Goal: Task Accomplishment & Management: Manage account settings

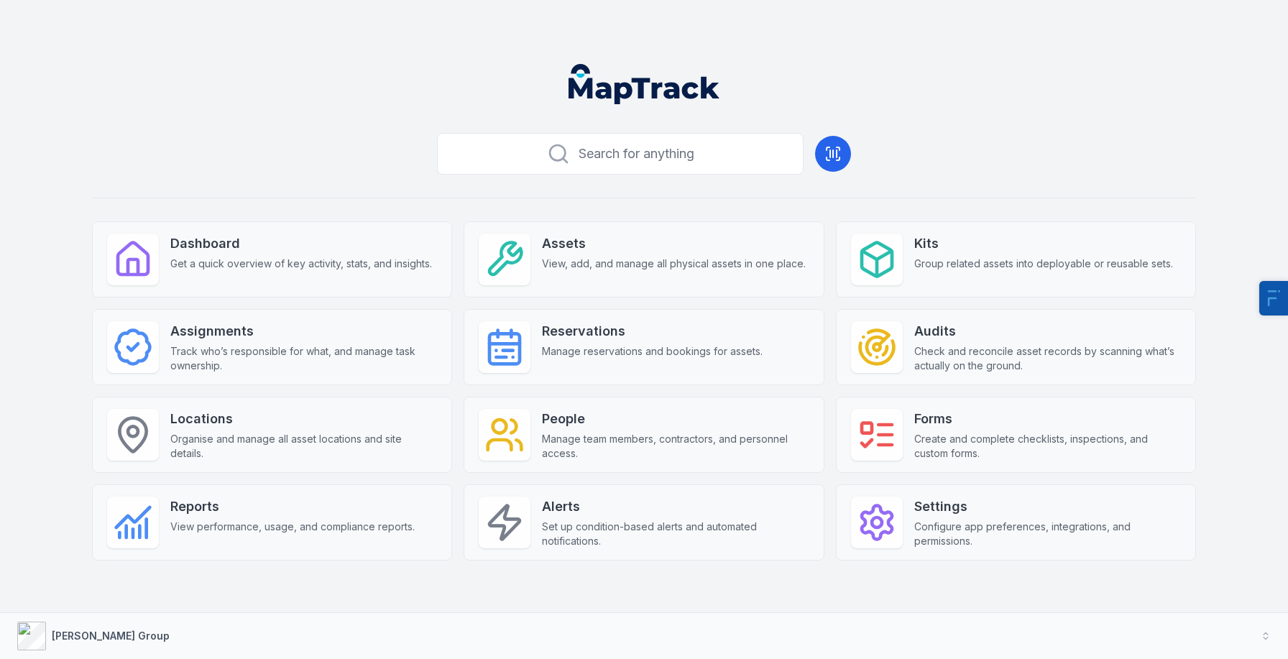
click at [358, 169] on div "Search for anything Dashboard Get a quick overview of key activity, stats, and …" at bounding box center [644, 366] width 1104 height 479
click at [923, 418] on strong "Forms" at bounding box center [1047, 419] width 267 height 20
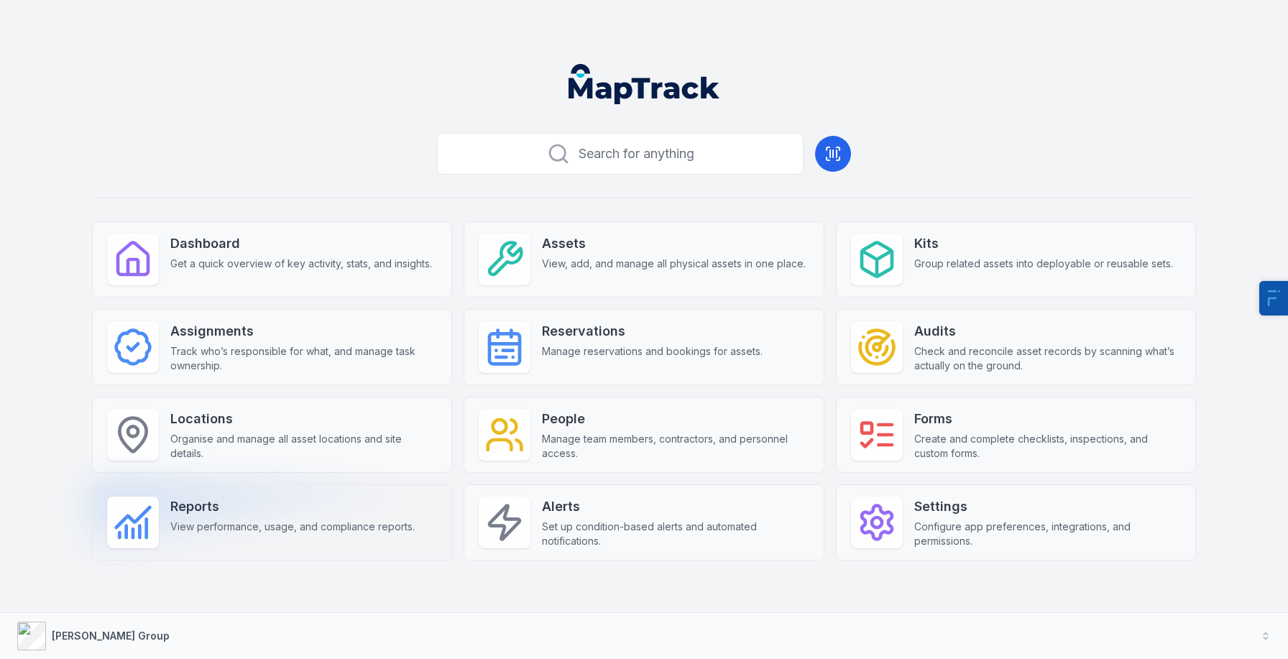
click at [290, 537] on div "Reports View performance, usage, and compliance reports." at bounding box center [272, 522] width 360 height 76
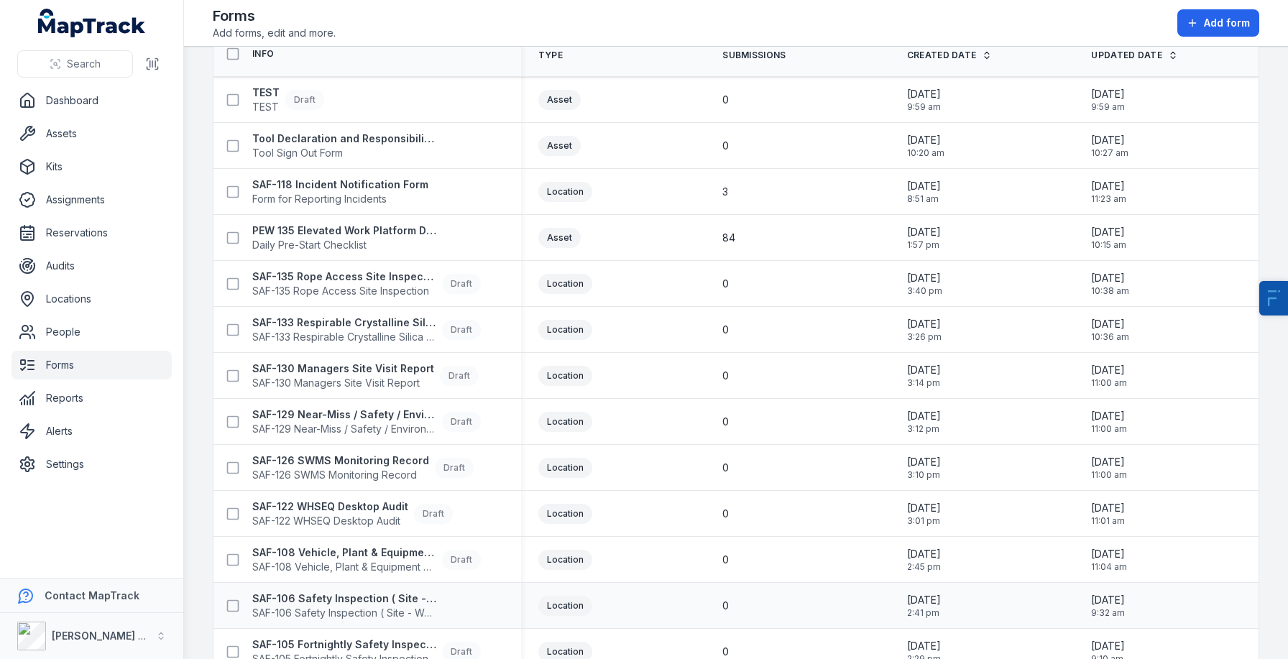
scroll to position [64, 0]
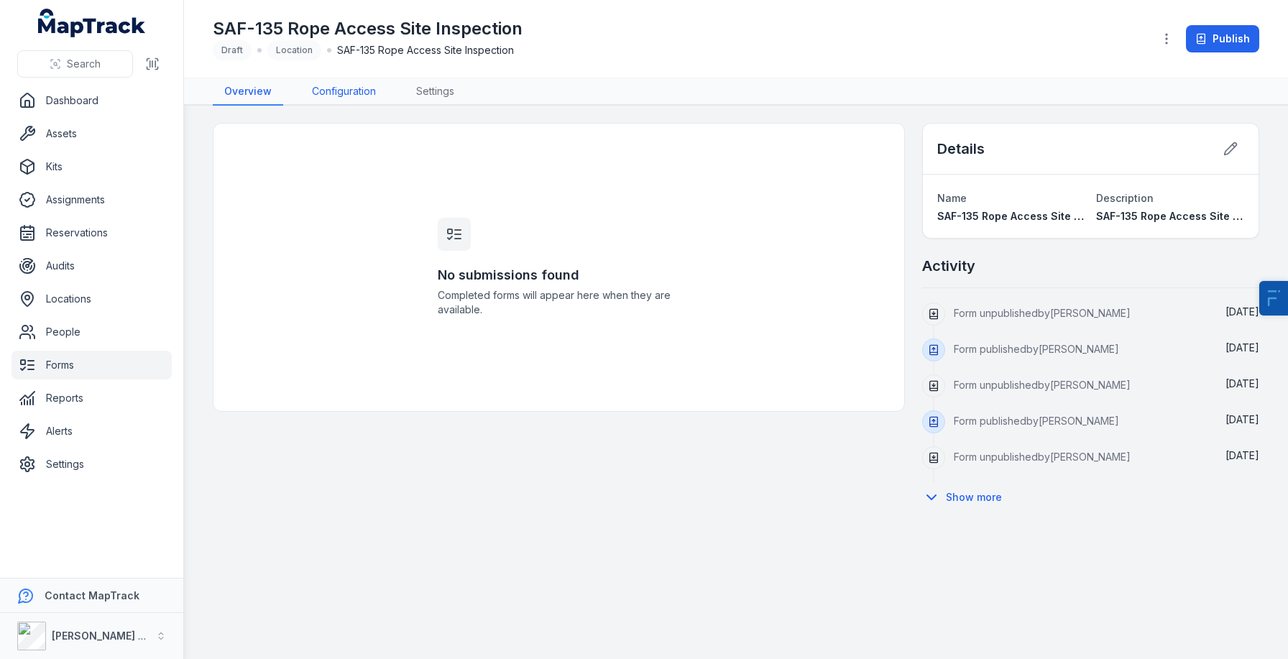
click at [362, 86] on link "Configuration" at bounding box center [343, 91] width 87 height 27
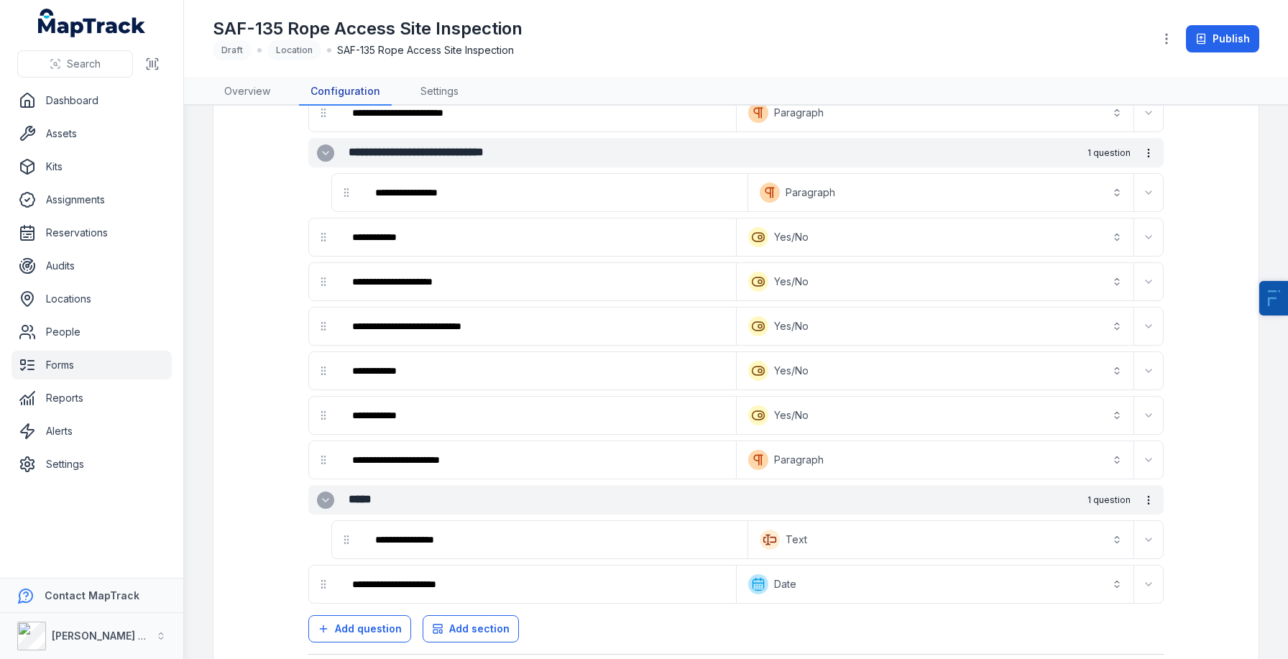
scroll to position [2215, 0]
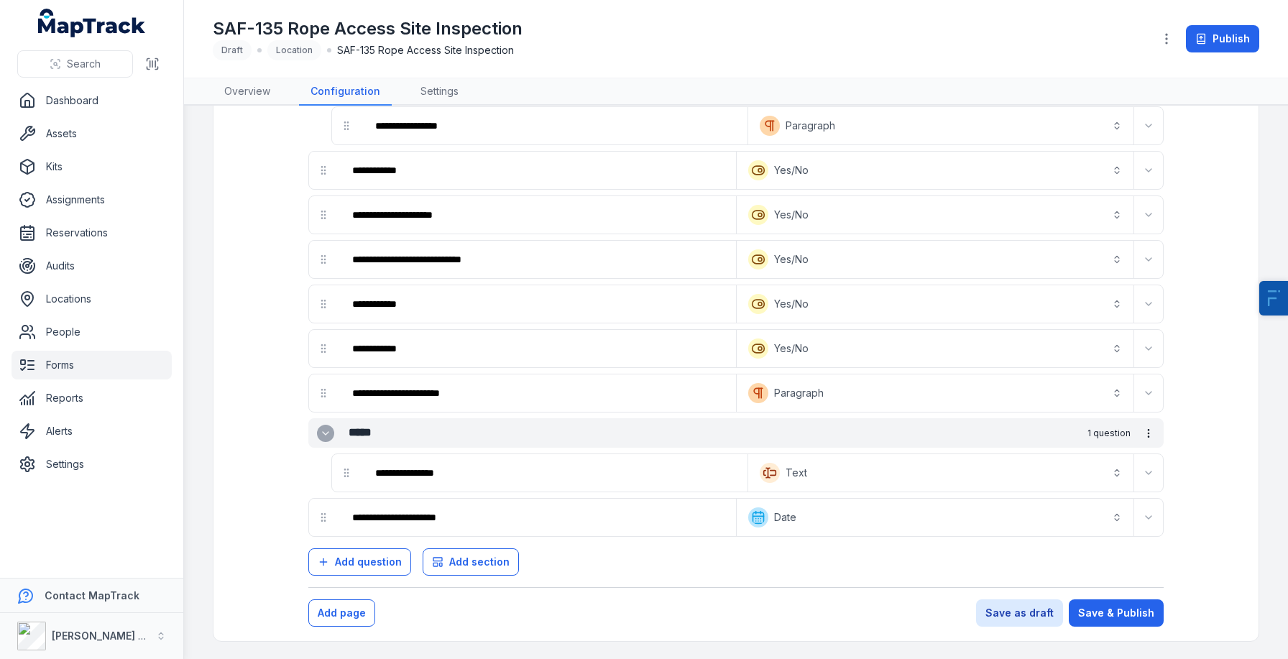
click at [60, 359] on link "Forms" at bounding box center [91, 365] width 160 height 29
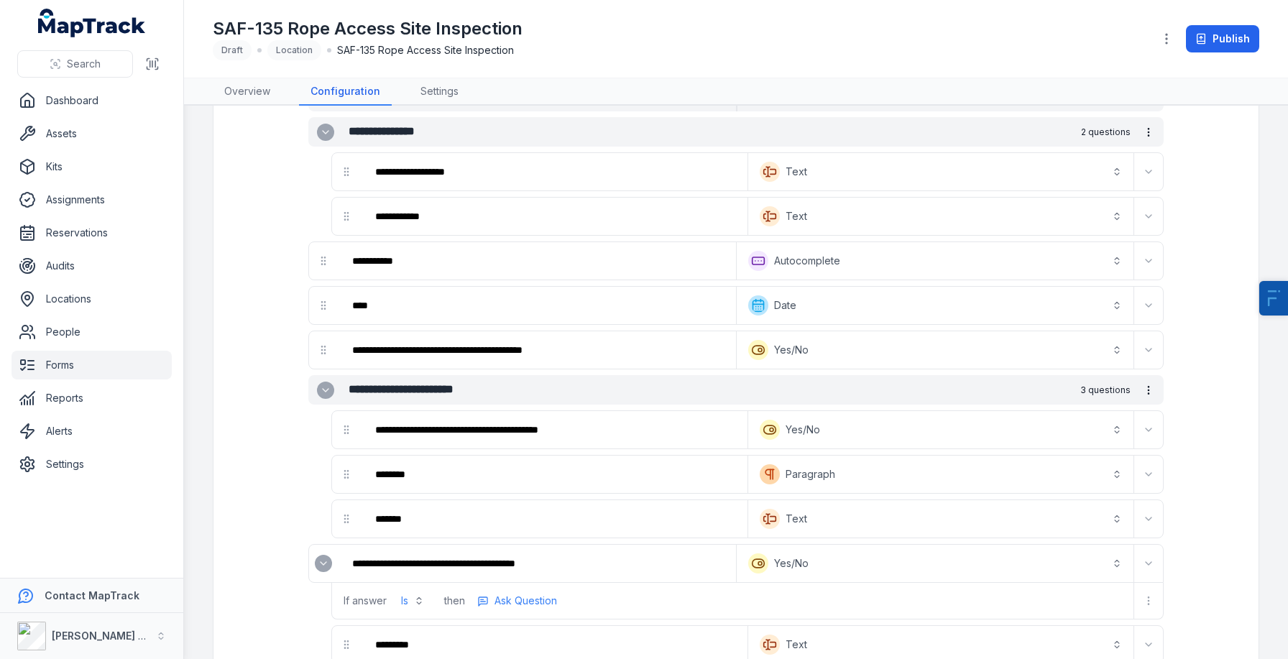
scroll to position [123, 0]
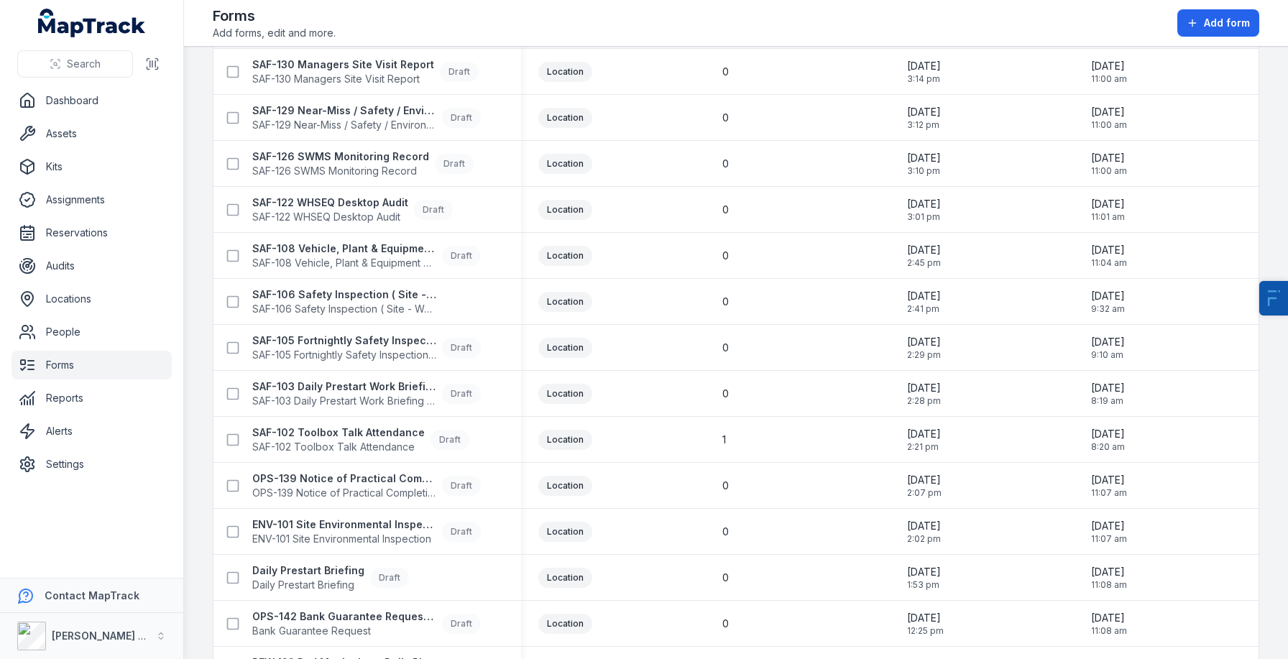
scroll to position [372, 0]
click at [343, 303] on span "SAF-106 Safety Inspection ( Site - Weekly )" at bounding box center [344, 307] width 184 height 14
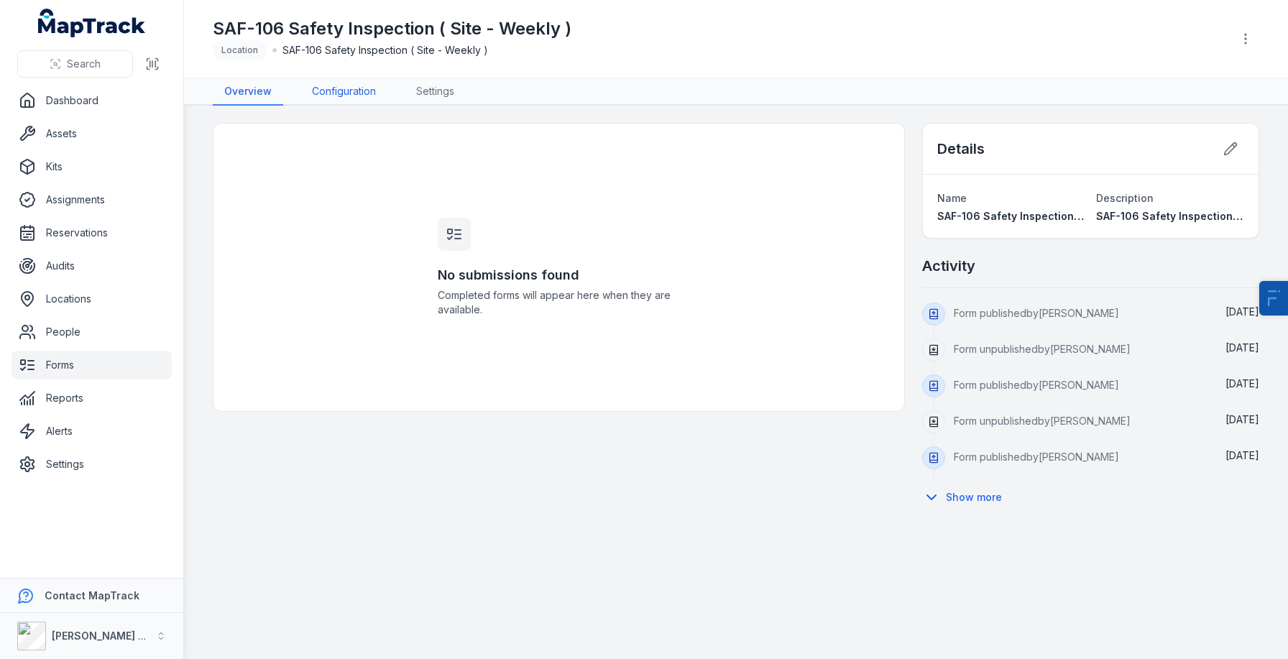
click at [331, 91] on link "Configuration" at bounding box center [343, 91] width 87 height 27
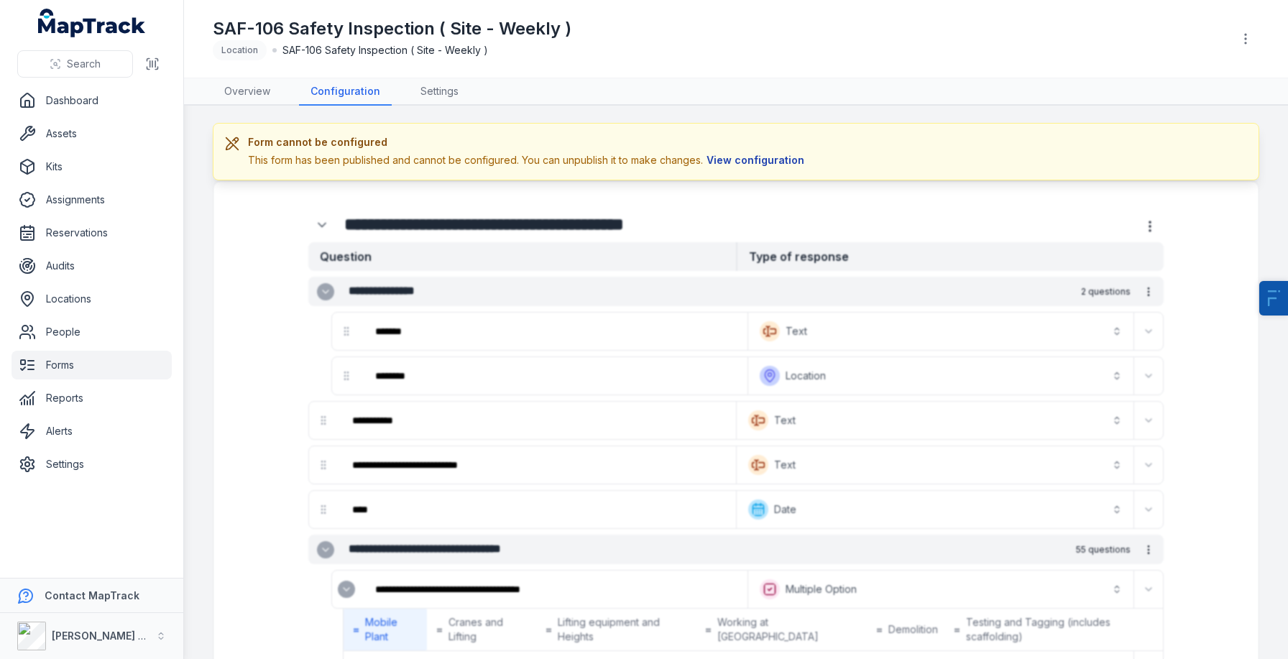
click at [740, 158] on button "View configuration" at bounding box center [755, 160] width 105 height 16
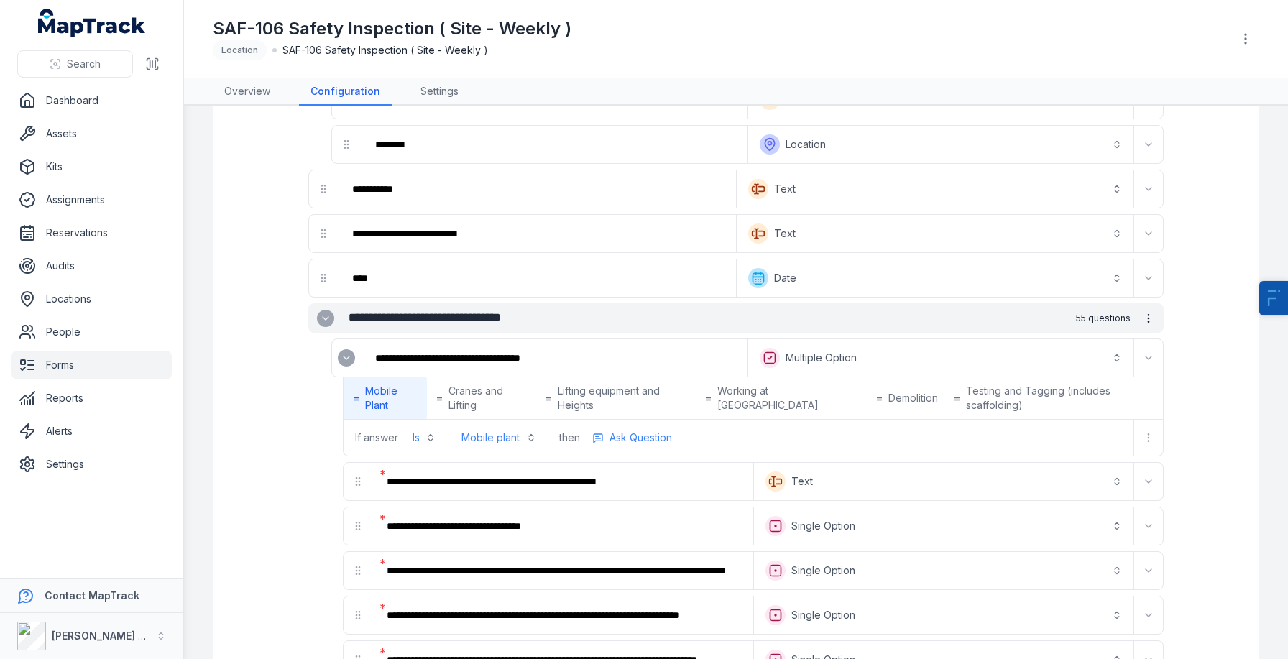
scroll to position [187, 0]
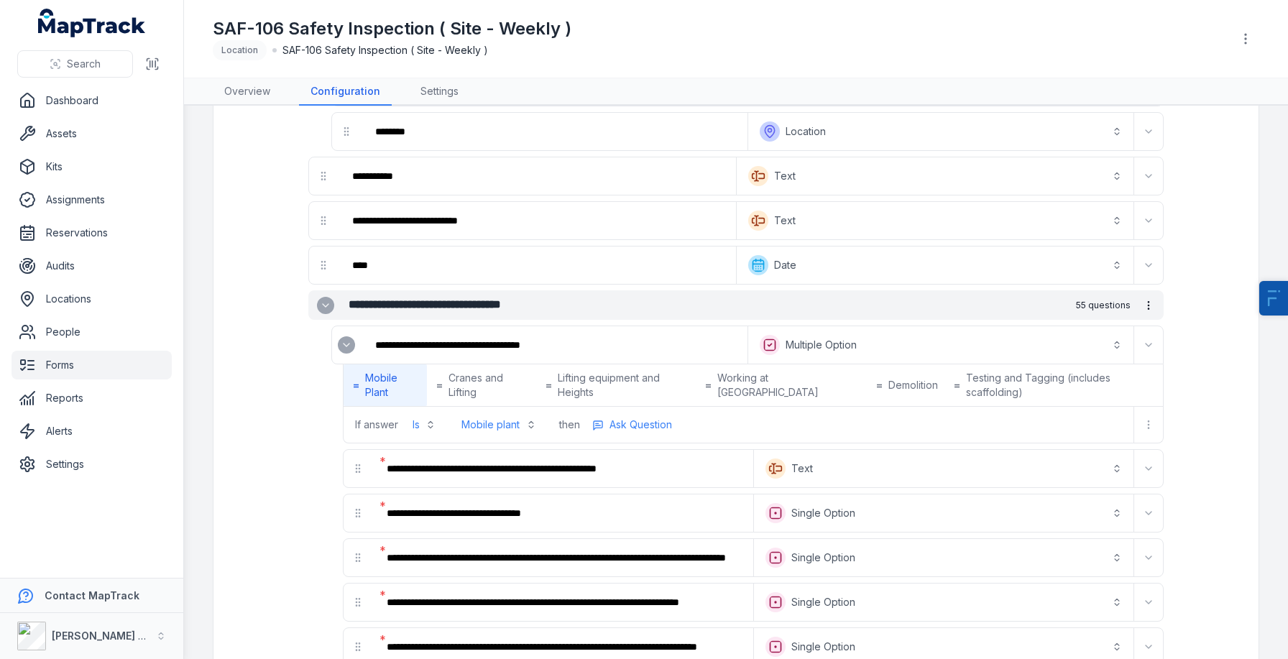
click at [1135, 423] on div at bounding box center [1148, 424] width 29 height 23
click at [1144, 427] on icon "more-detail" at bounding box center [1148, 424] width 11 height 11
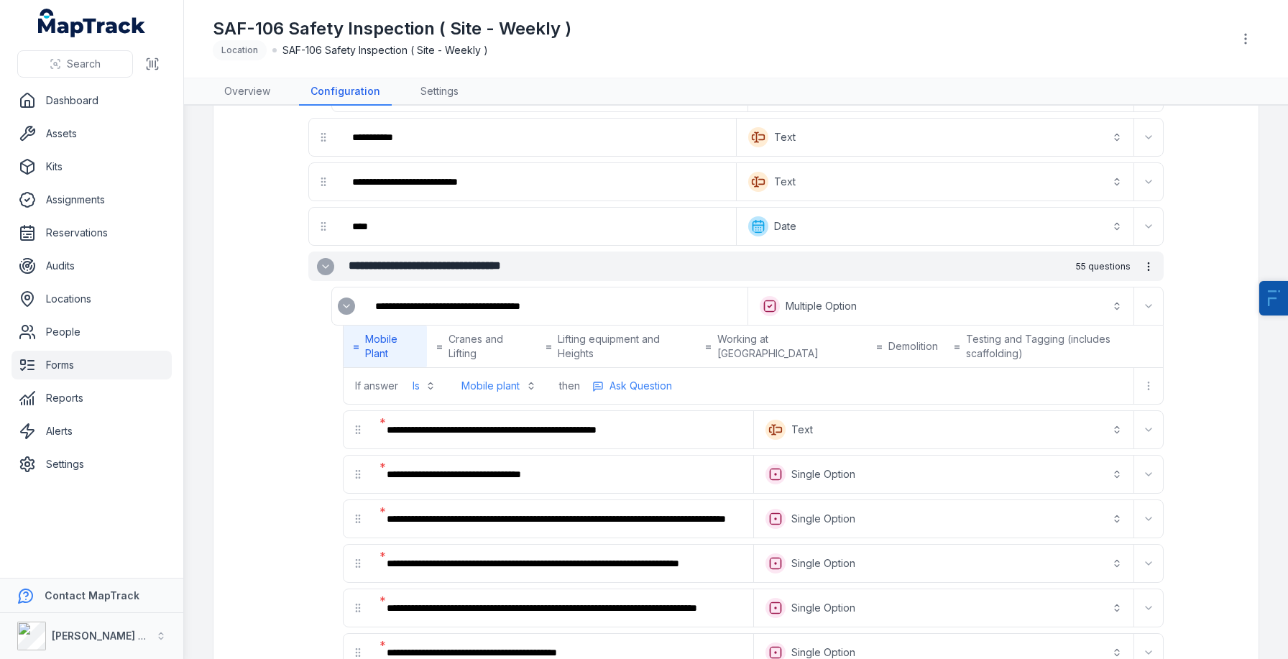
scroll to position [205, 0]
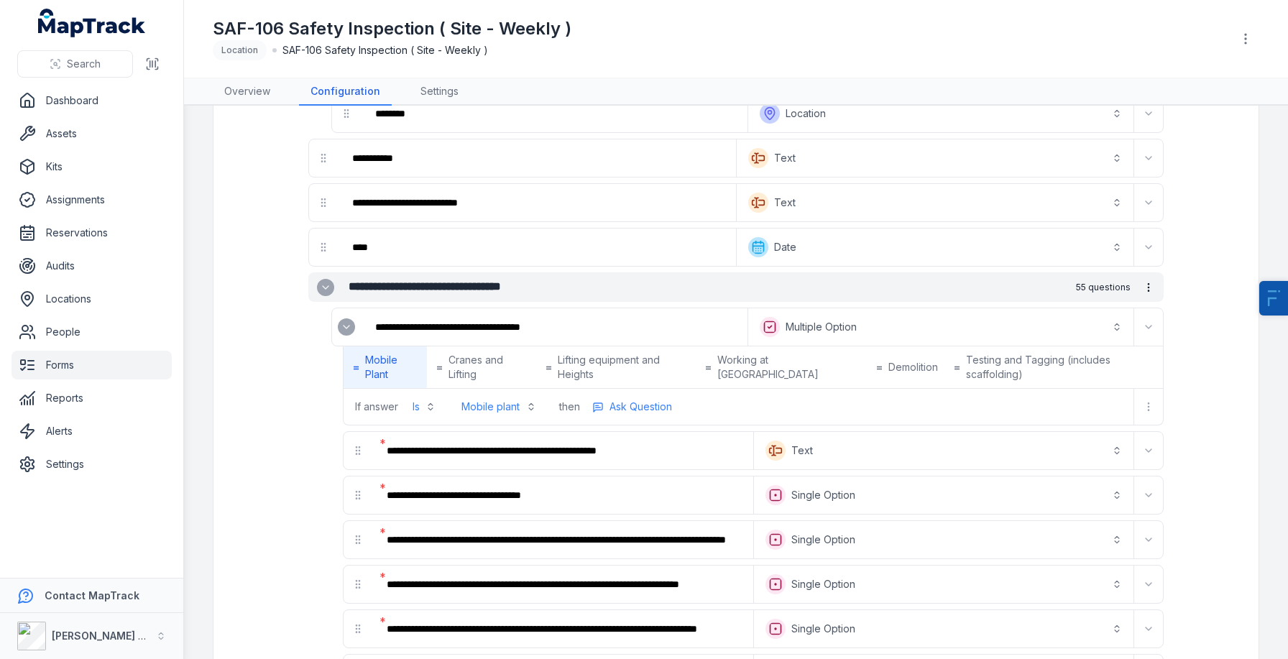
click at [344, 334] on button "Expand" at bounding box center [346, 326] width 17 height 17
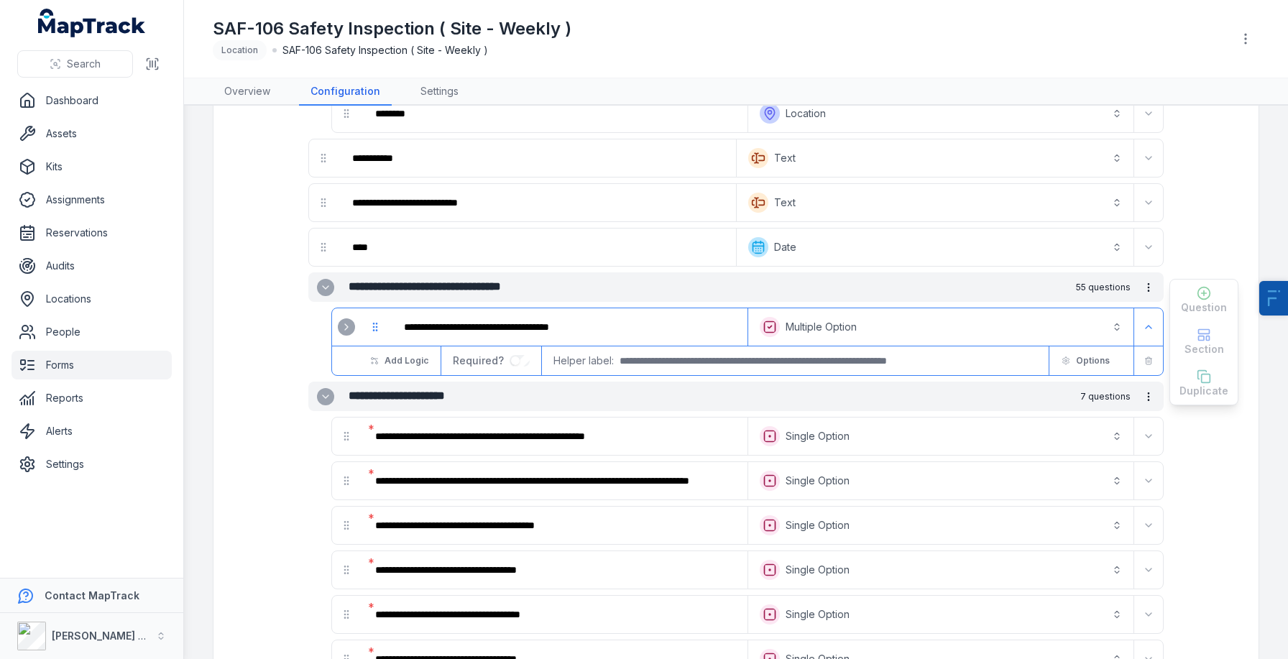
click at [344, 334] on button "Expand" at bounding box center [346, 326] width 17 height 17
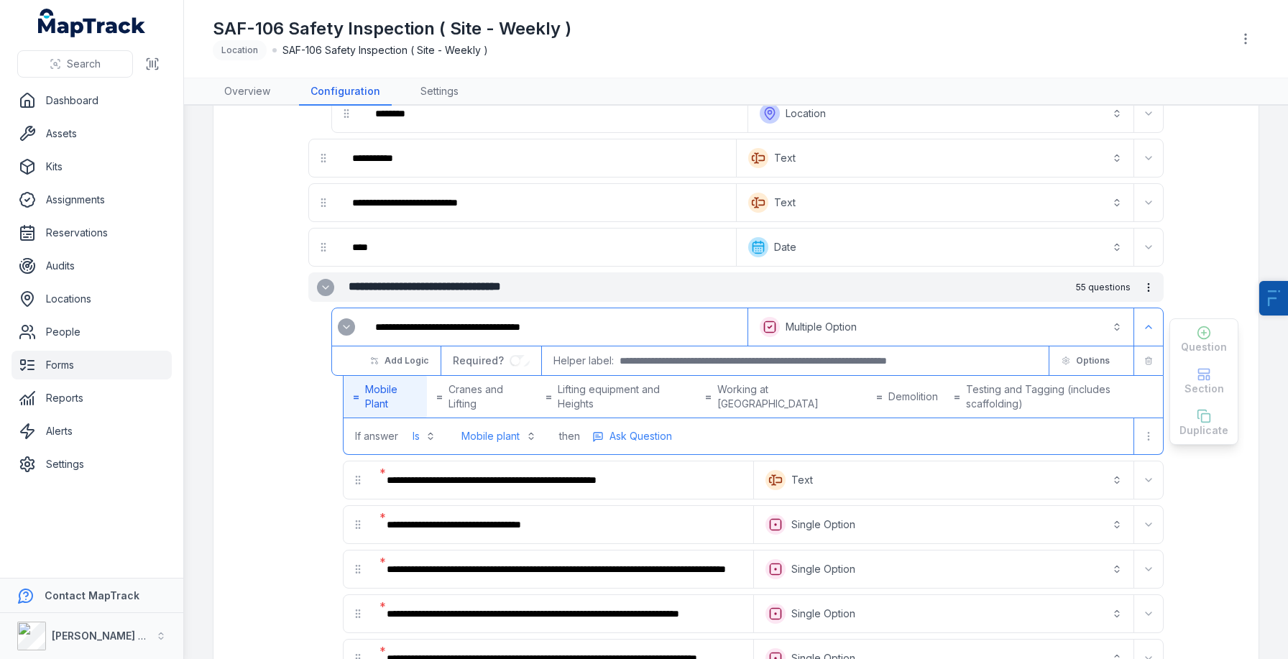
click at [344, 334] on button "Expand" at bounding box center [346, 326] width 17 height 17
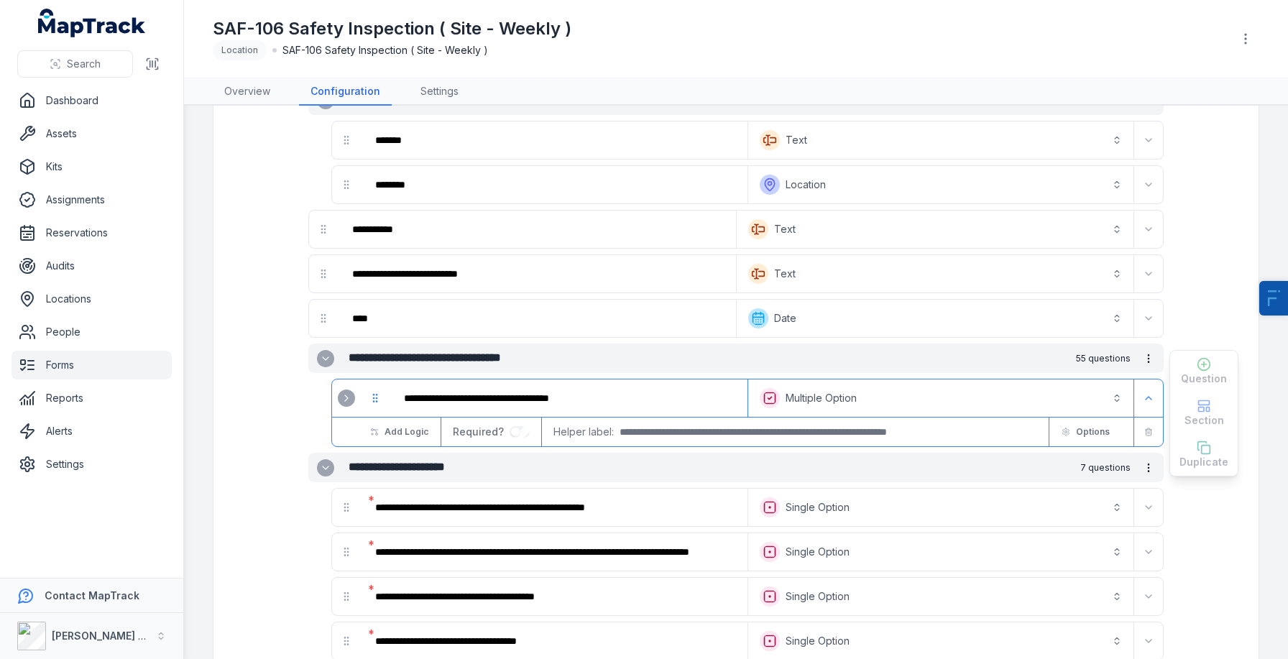
scroll to position [100, 0]
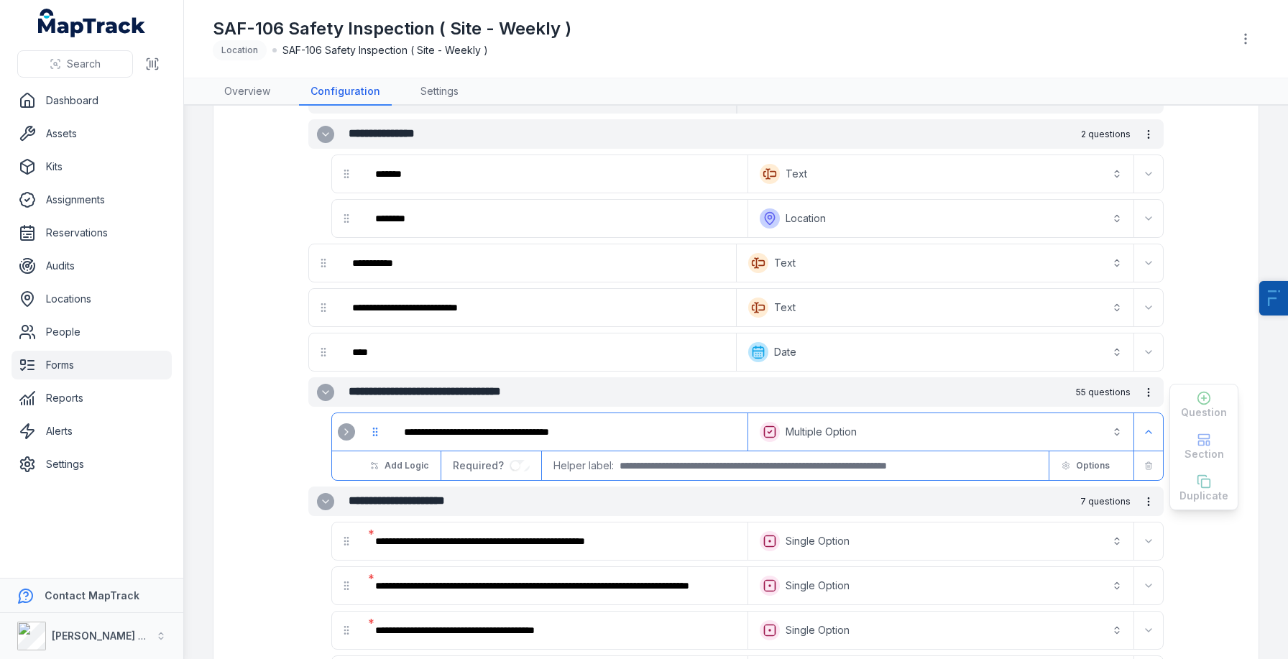
click at [345, 432] on icon "Expand" at bounding box center [346, 431] width 11 height 11
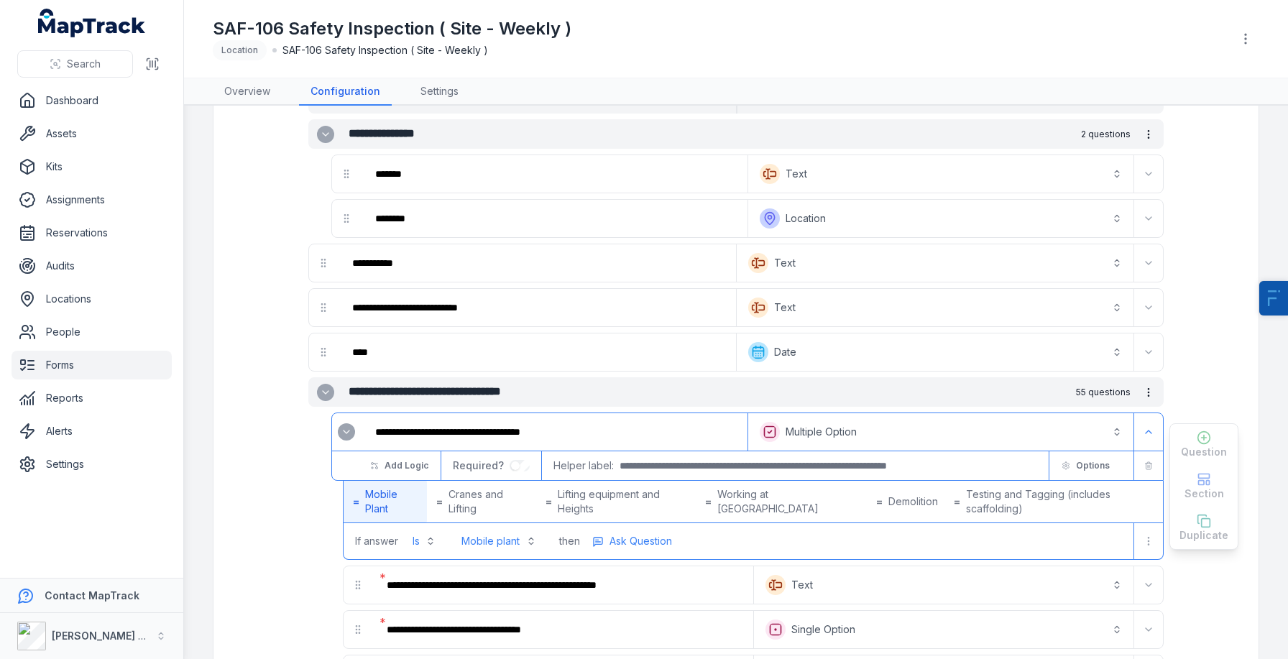
click at [318, 397] on button "Expand" at bounding box center [325, 392] width 17 height 17
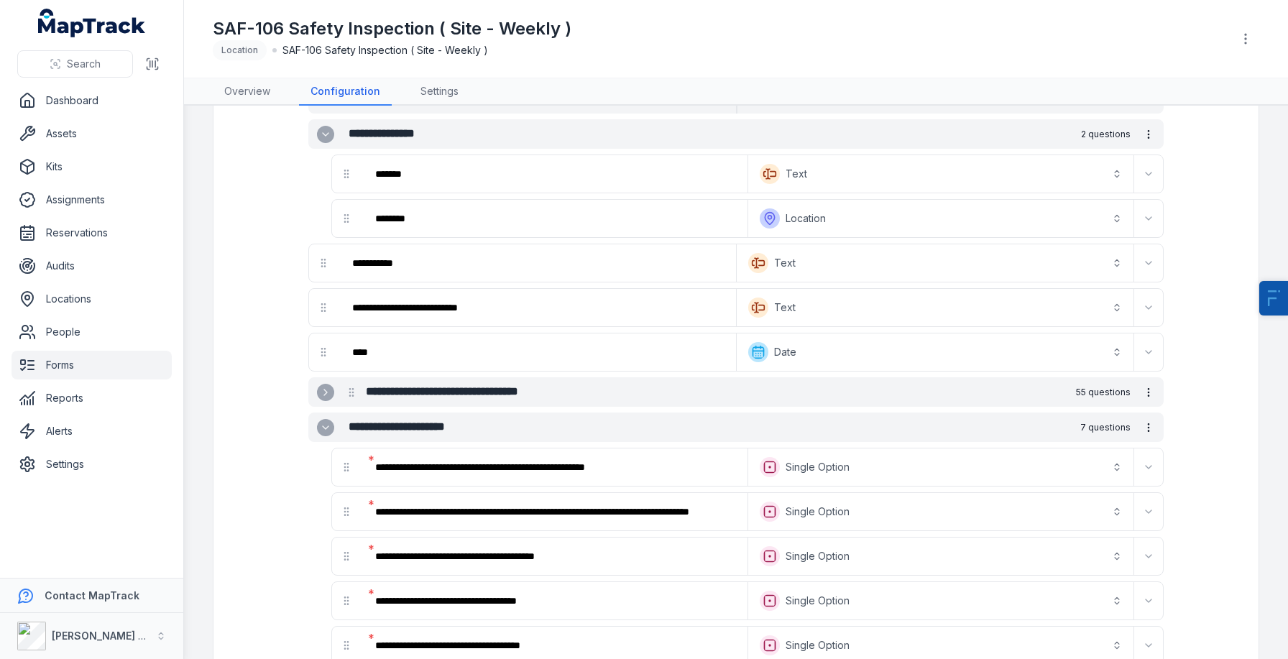
click at [318, 397] on button "Expand" at bounding box center [325, 392] width 17 height 17
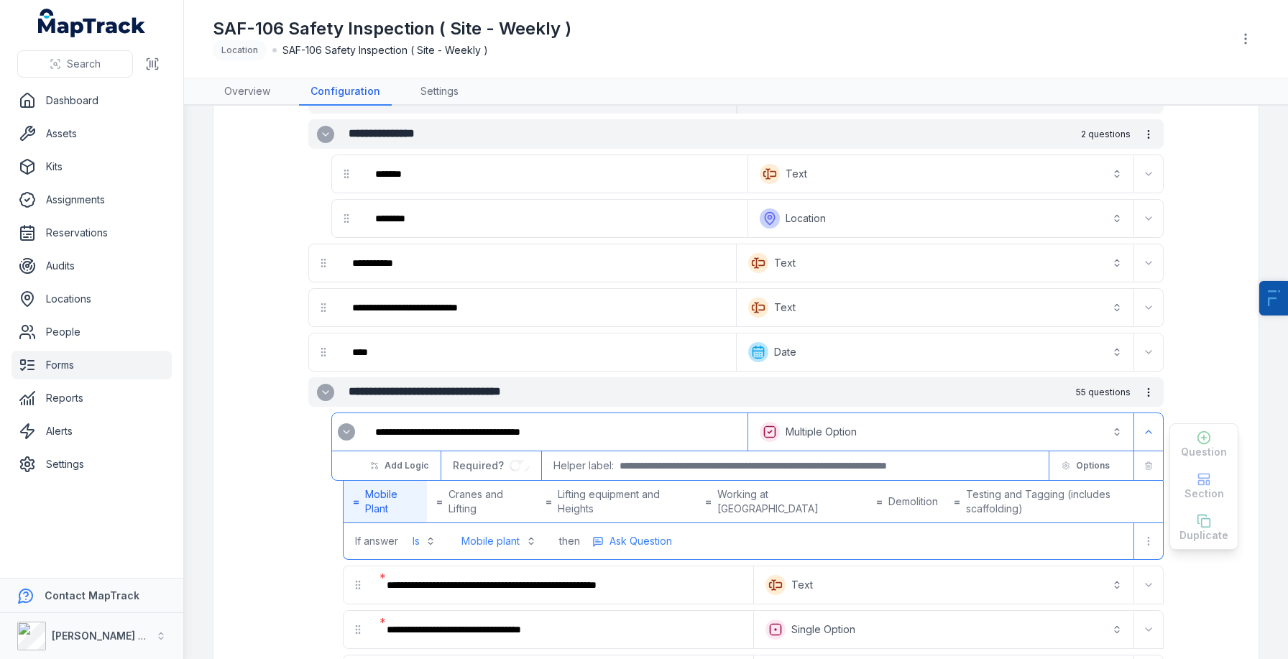
click at [87, 374] on link "Forms" at bounding box center [91, 365] width 160 height 29
click at [72, 369] on link "Forms" at bounding box center [91, 365] width 160 height 29
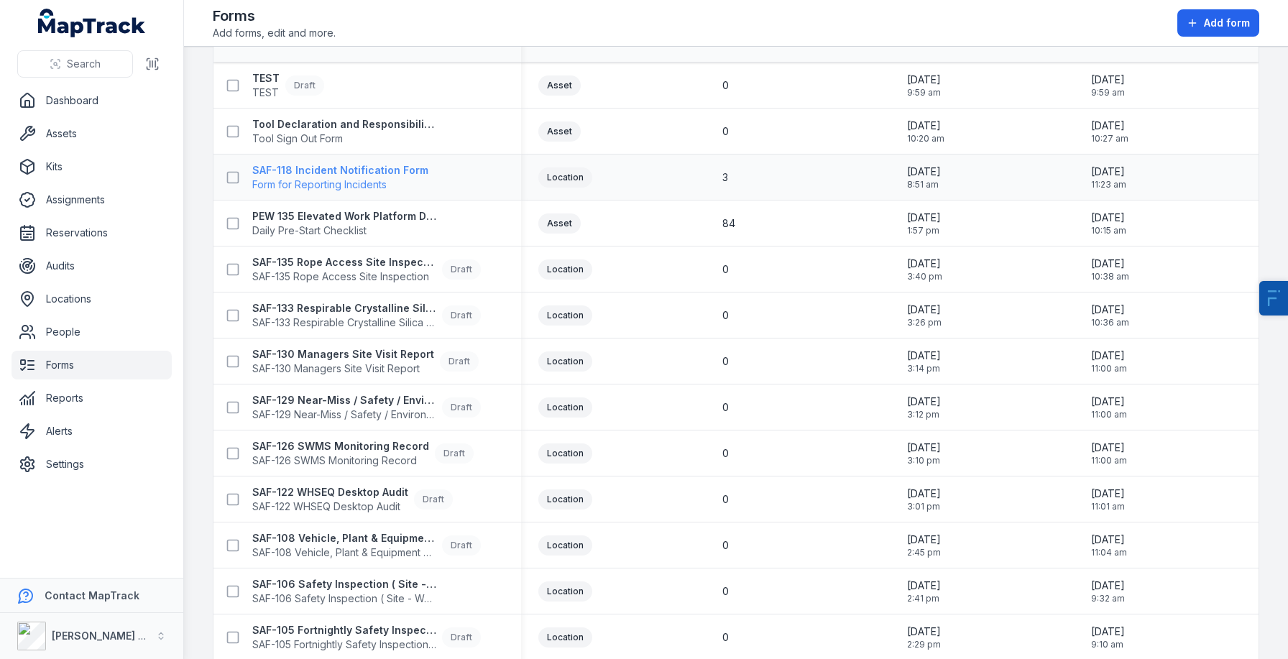
scroll to position [83, 0]
click at [252, 91] on span "TEST" at bounding box center [265, 90] width 27 height 14
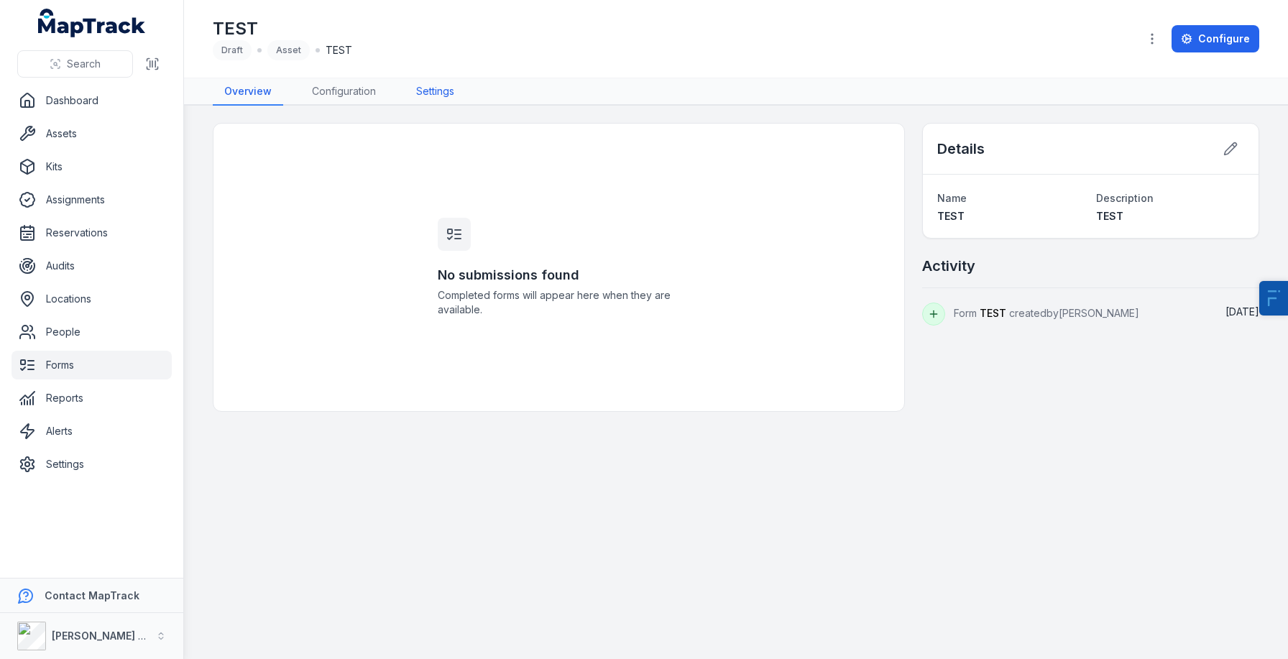
click at [429, 96] on link "Settings" at bounding box center [435, 91] width 61 height 27
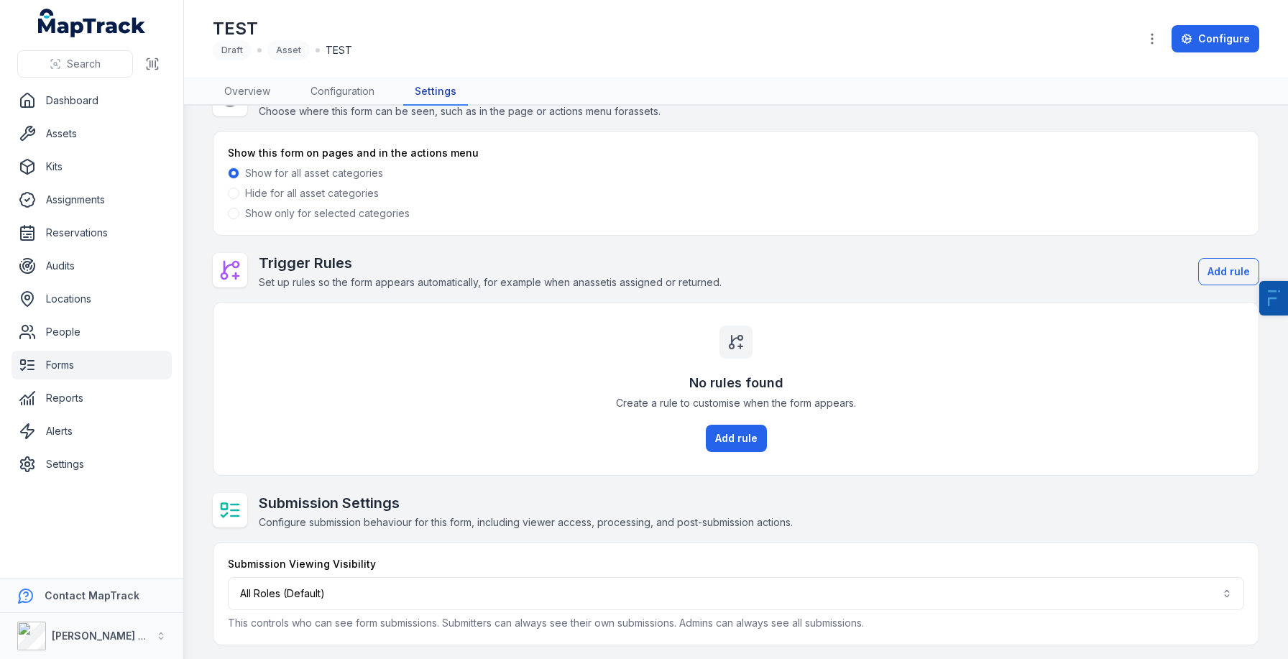
scroll to position [44, 0]
click at [234, 213] on span at bounding box center [233, 210] width 11 height 11
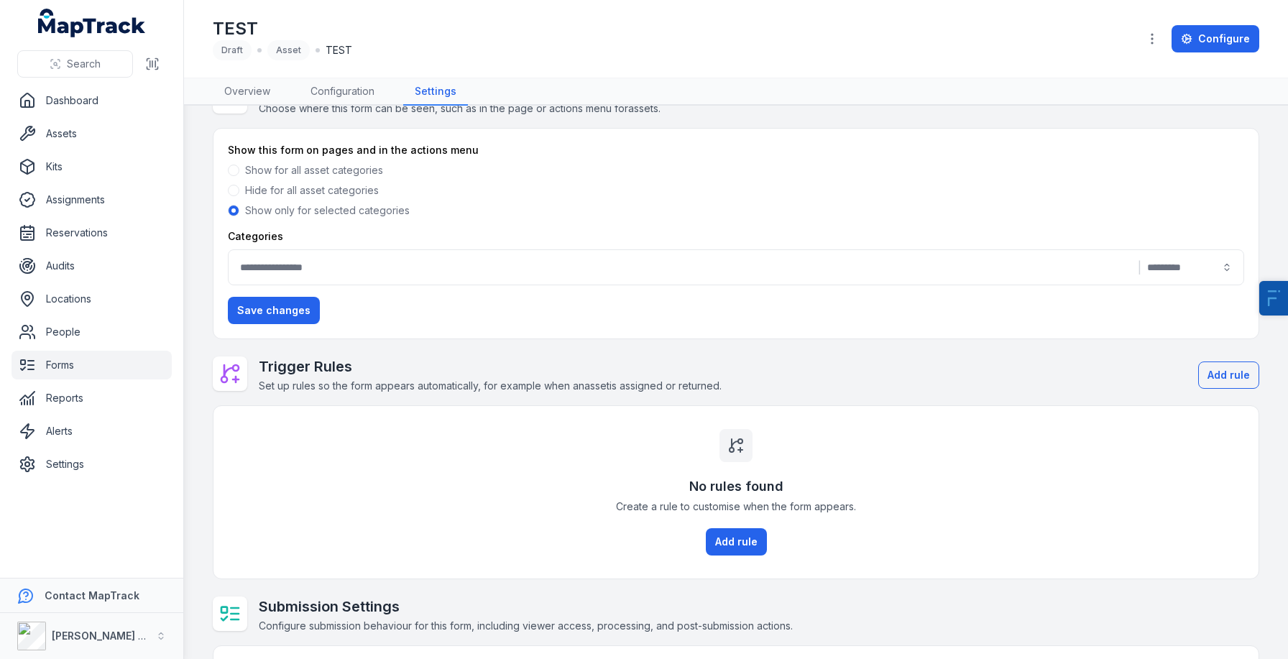
click at [322, 280] on button "|" at bounding box center [736, 267] width 1016 height 36
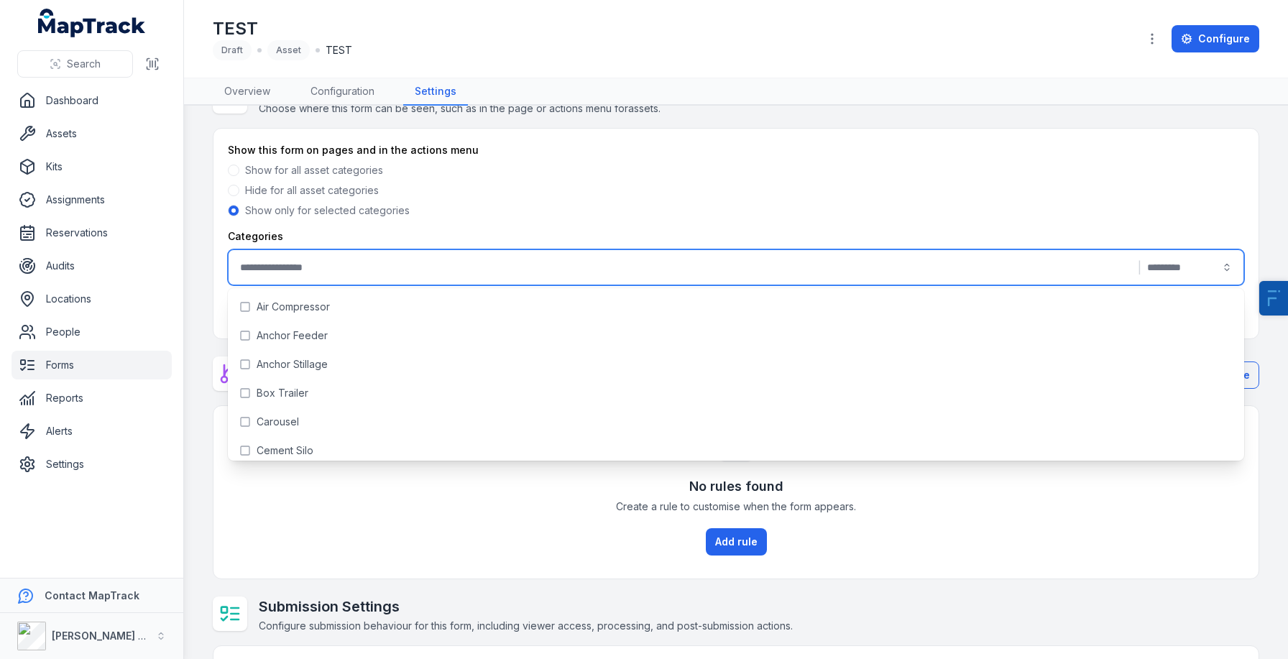
click at [535, 617] on div "Submission Settings Configure submission behaviour for this form, including vie…" at bounding box center [526, 615] width 534 height 37
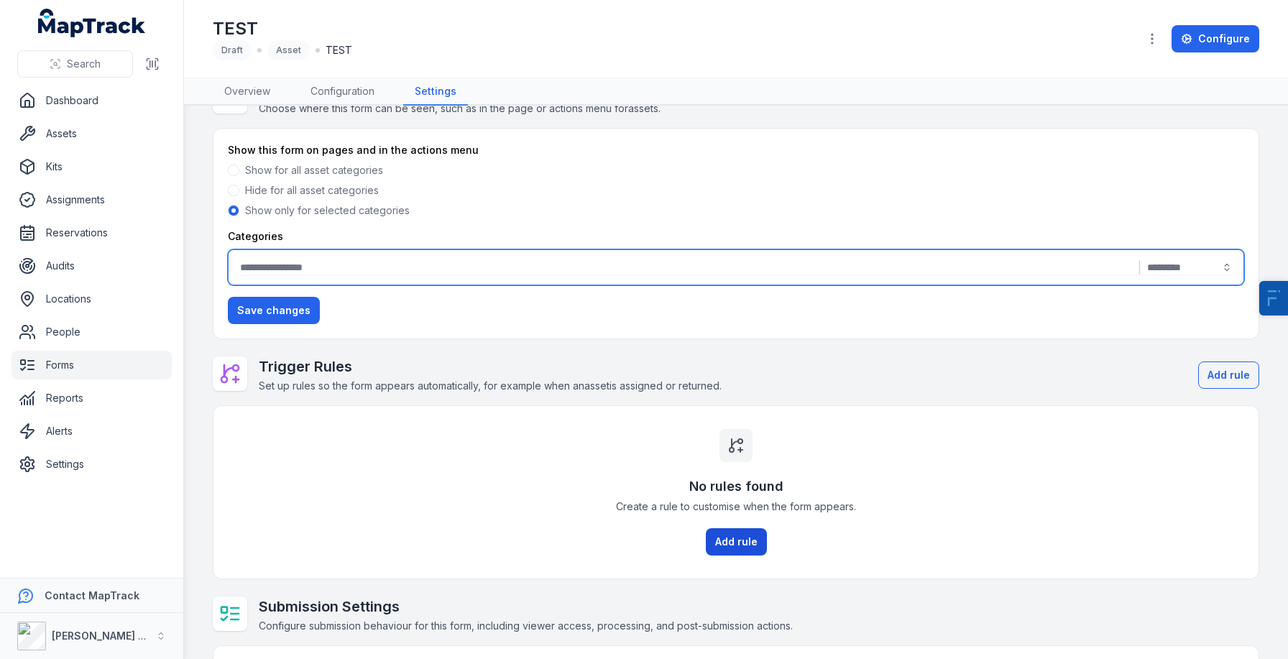
click at [745, 542] on button "Add rule" at bounding box center [736, 541] width 61 height 27
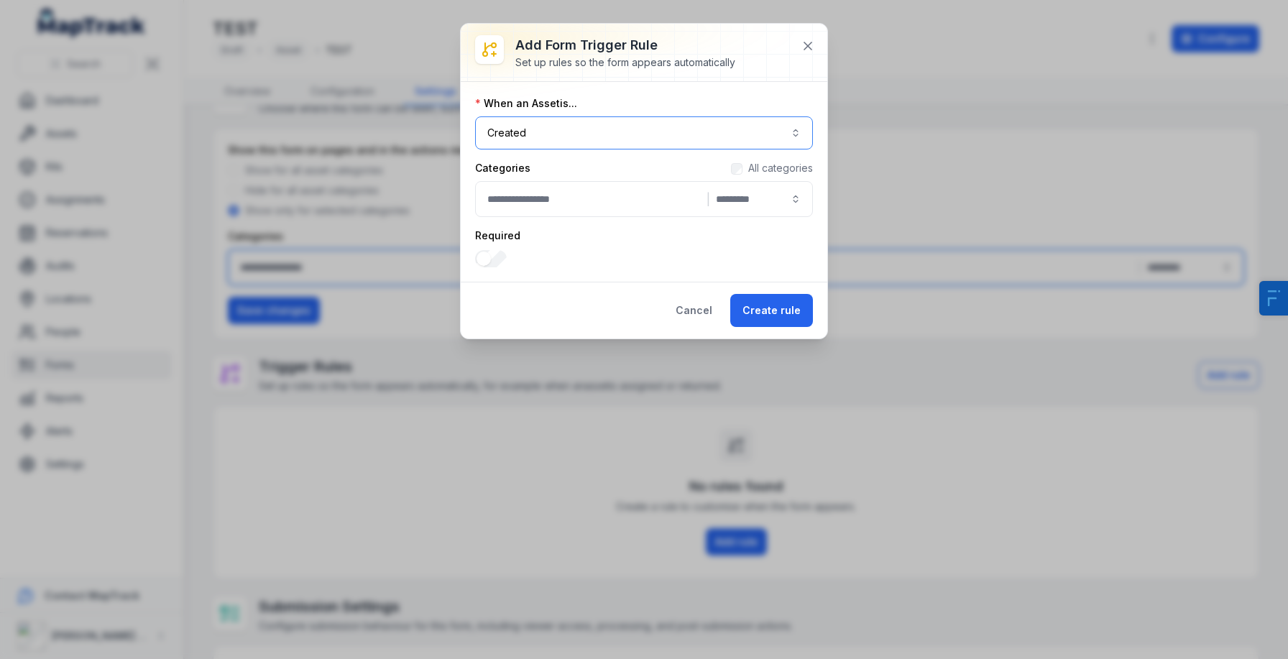
click at [548, 134] on button "Created ******" at bounding box center [644, 132] width 338 height 33
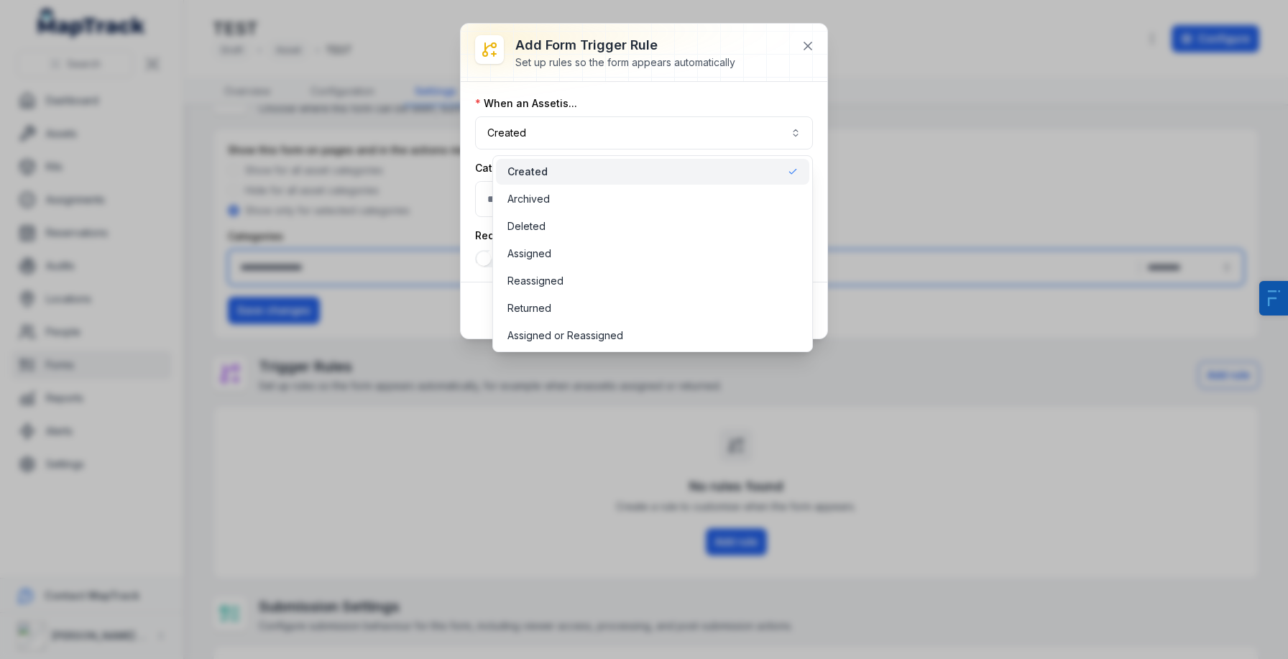
click at [119, 461] on div "Add form trigger rule Set up rules so the form appears automatically When an As…" at bounding box center [644, 329] width 1288 height 659
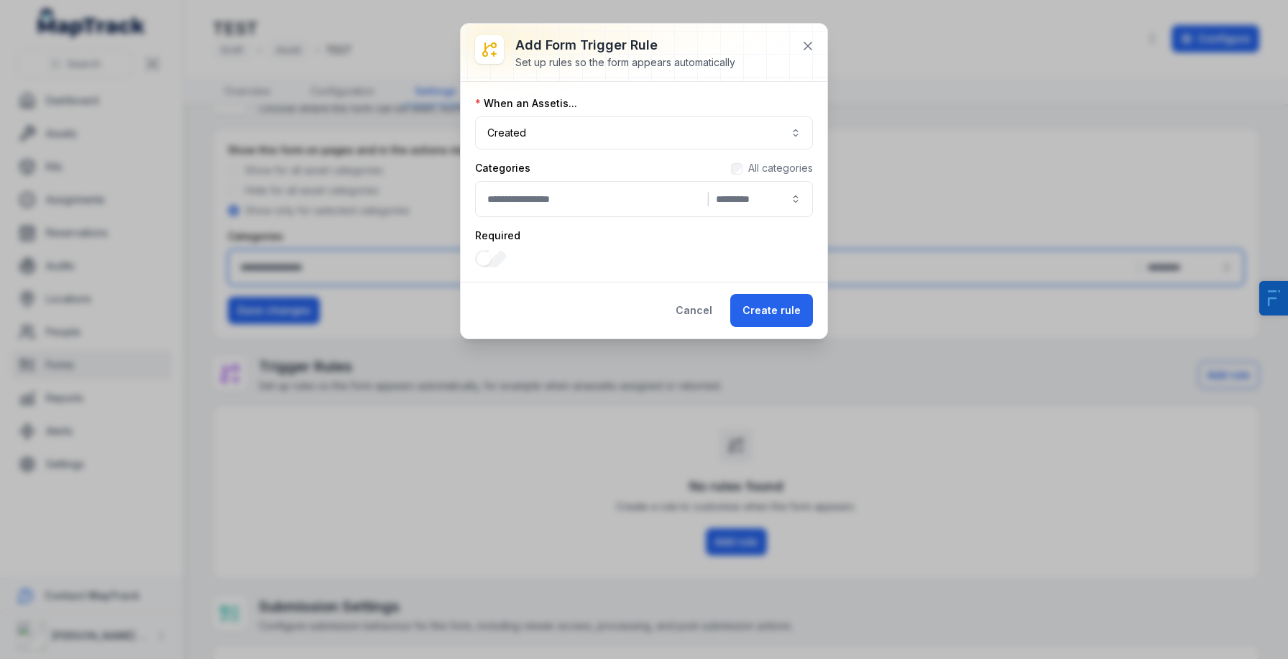
click at [359, 370] on div "Add form trigger rule Set up rules so the form appears automatically When an As…" at bounding box center [644, 329] width 1288 height 659
click at [797, 49] on button at bounding box center [807, 45] width 27 height 27
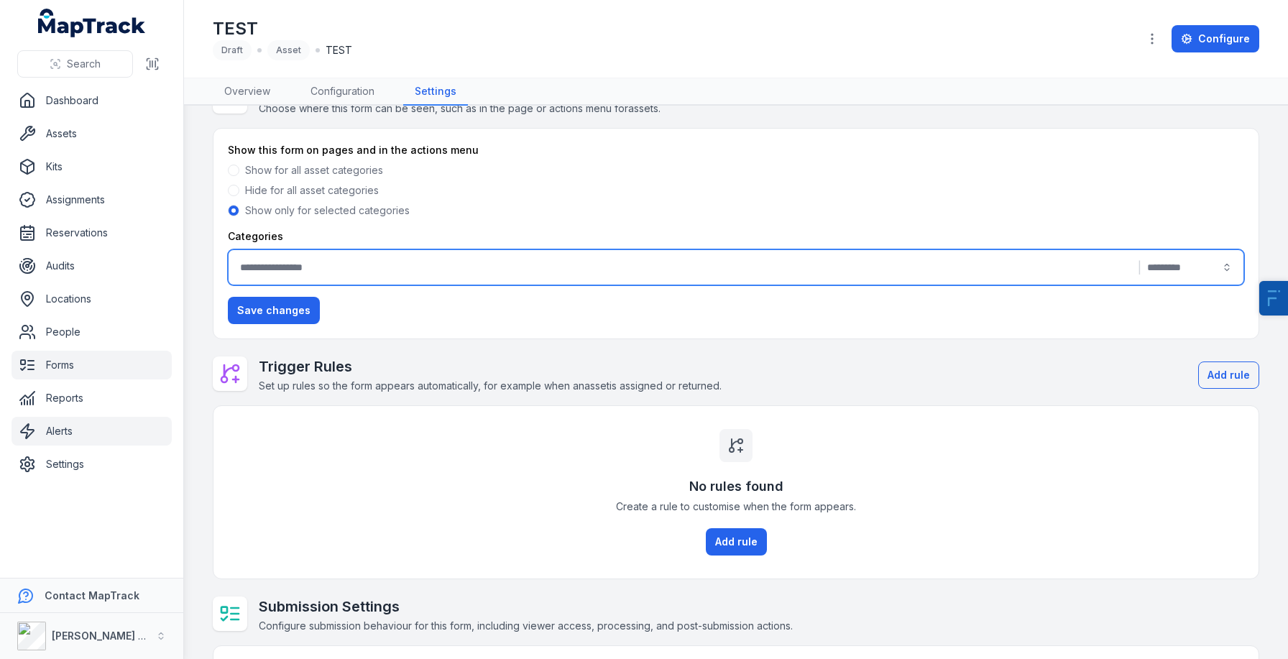
click at [69, 428] on link "Alerts" at bounding box center [91, 431] width 160 height 29
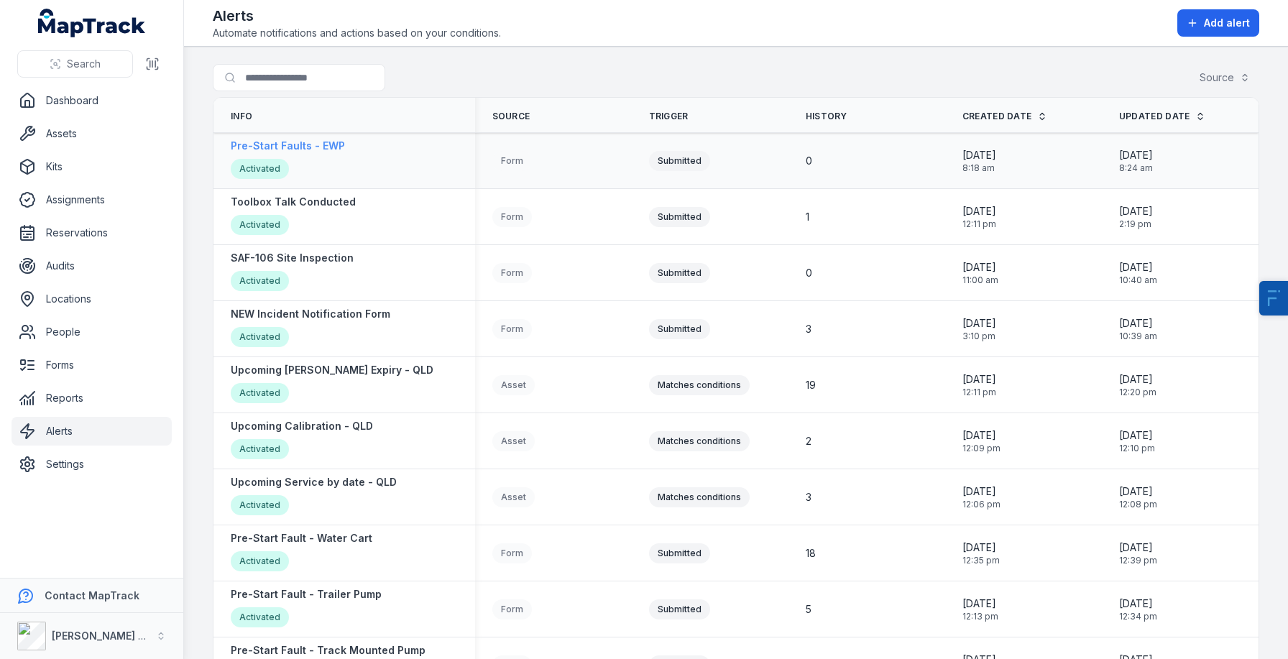
click at [318, 150] on strong "Pre-Start Faults - EWP" at bounding box center [288, 146] width 114 height 14
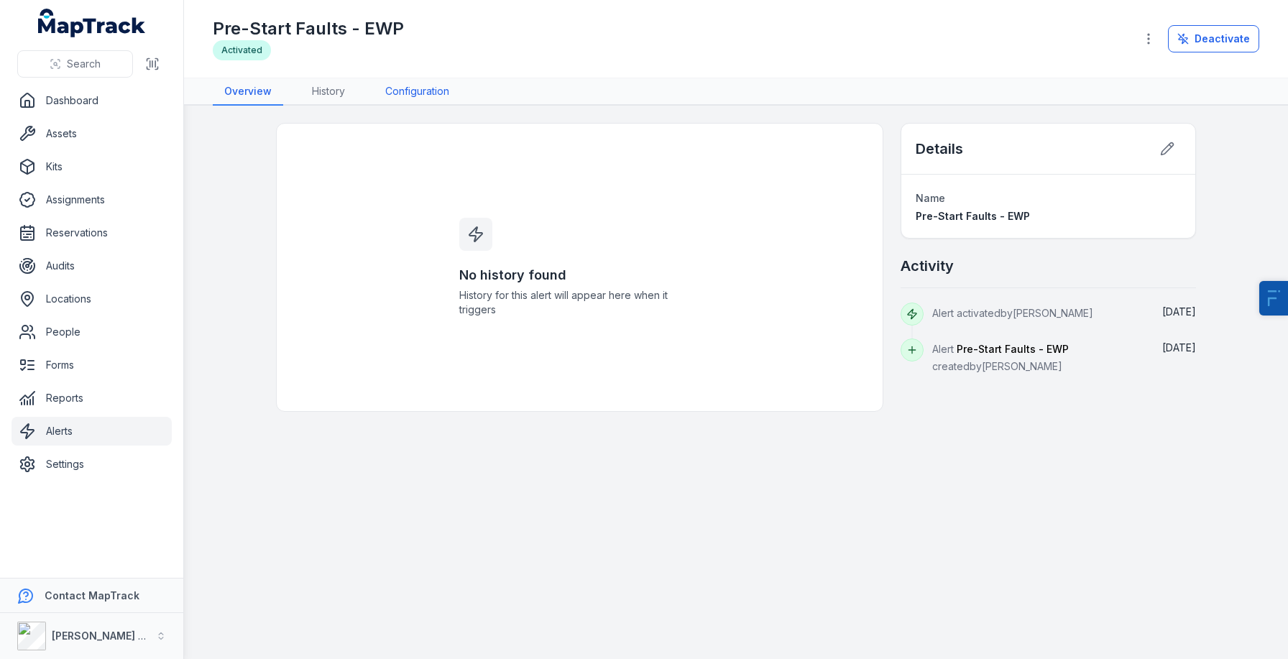
click at [418, 91] on link "Configuration" at bounding box center [417, 91] width 87 height 27
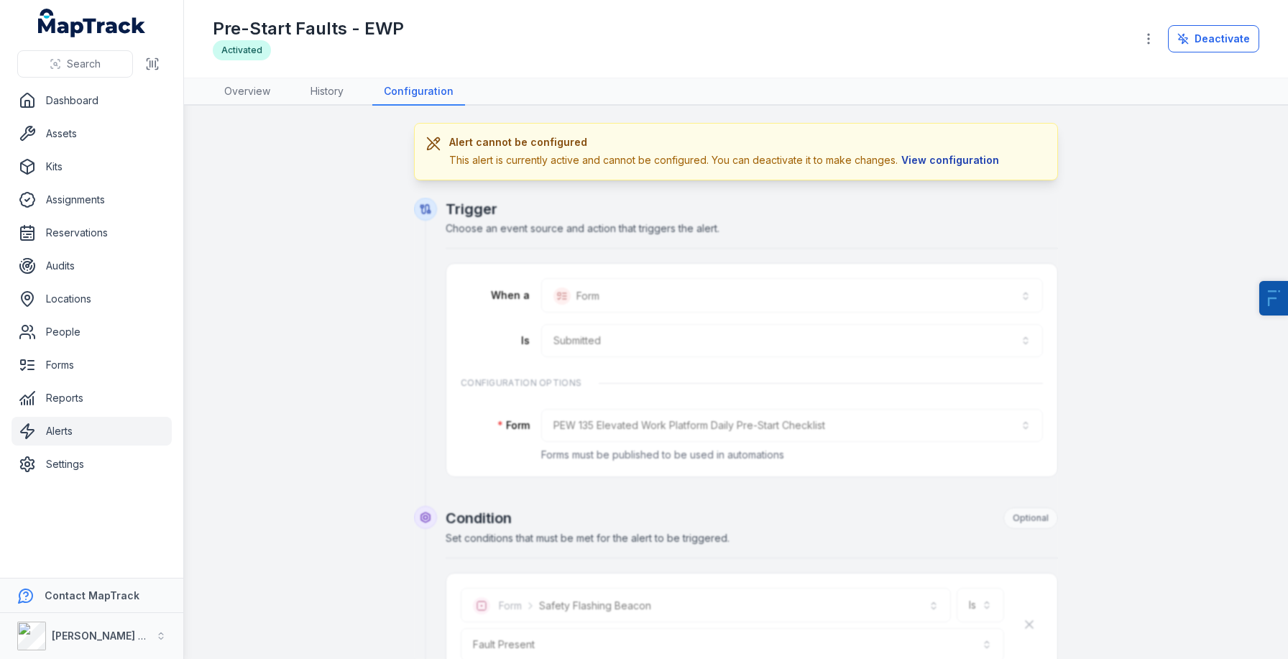
click at [954, 162] on button "View configuration" at bounding box center [950, 160] width 105 height 16
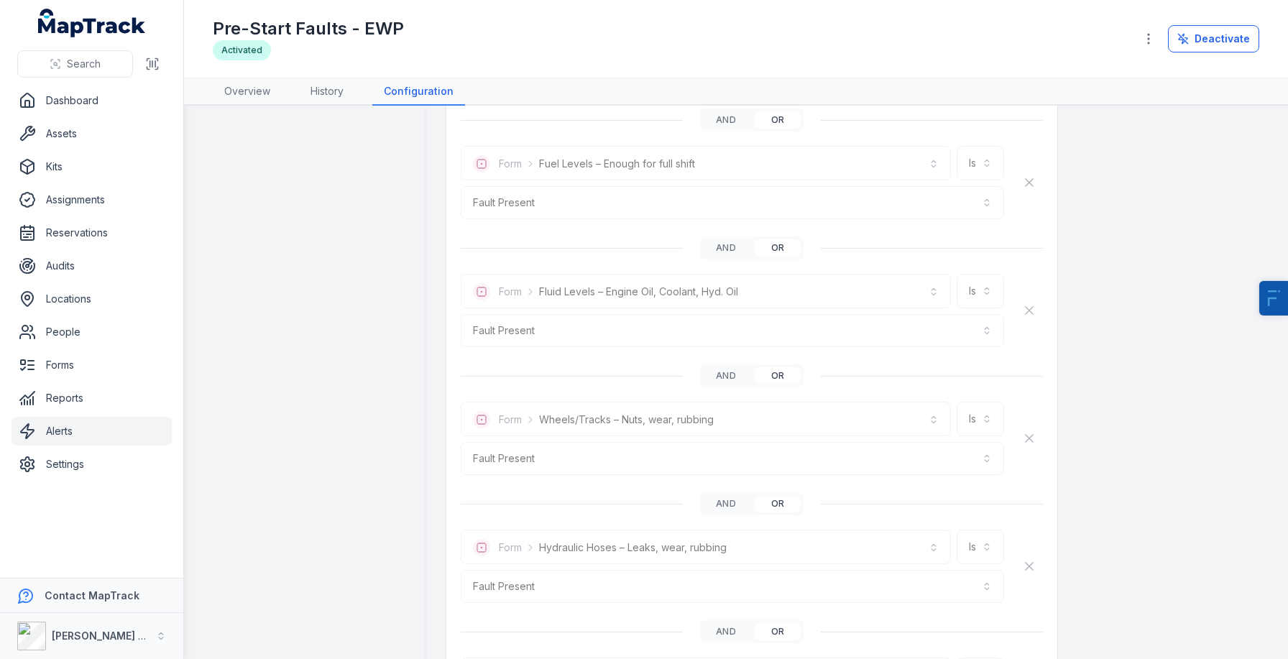
scroll to position [1900, 0]
